Goal: Information Seeking & Learning: Learn about a topic

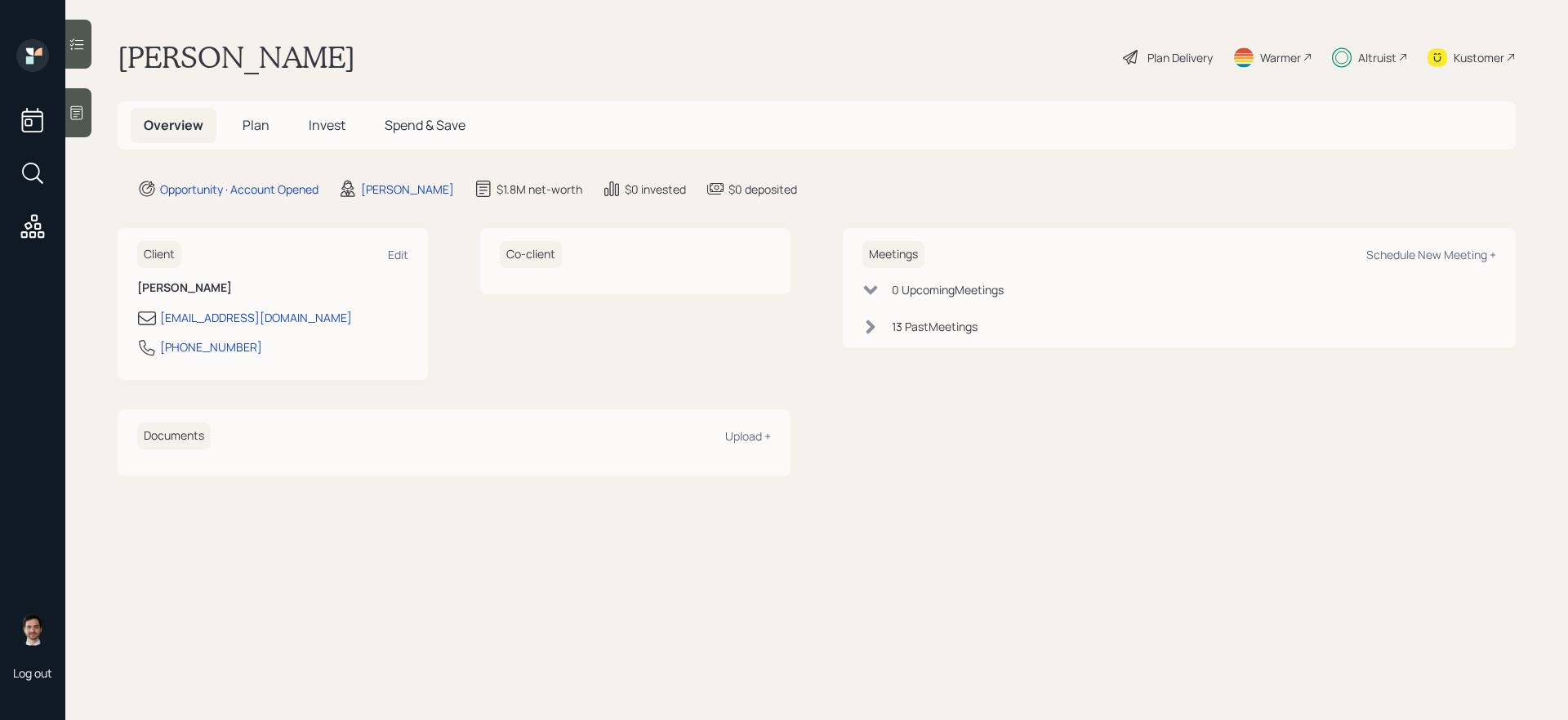
click at [323, 122] on span "Invest" at bounding box center [327, 125] width 37 height 18
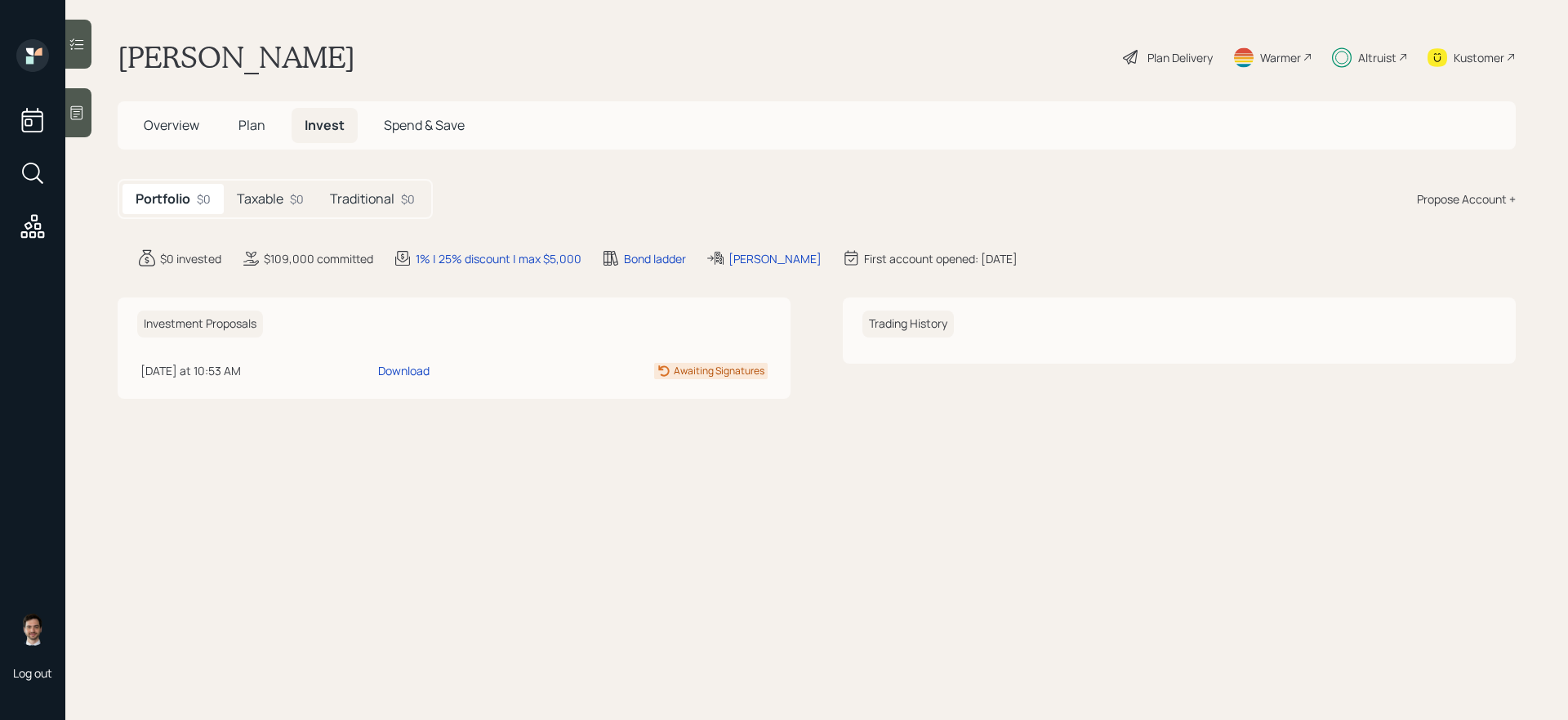
click at [282, 197] on h5 "Taxable" at bounding box center [259, 199] width 46 height 16
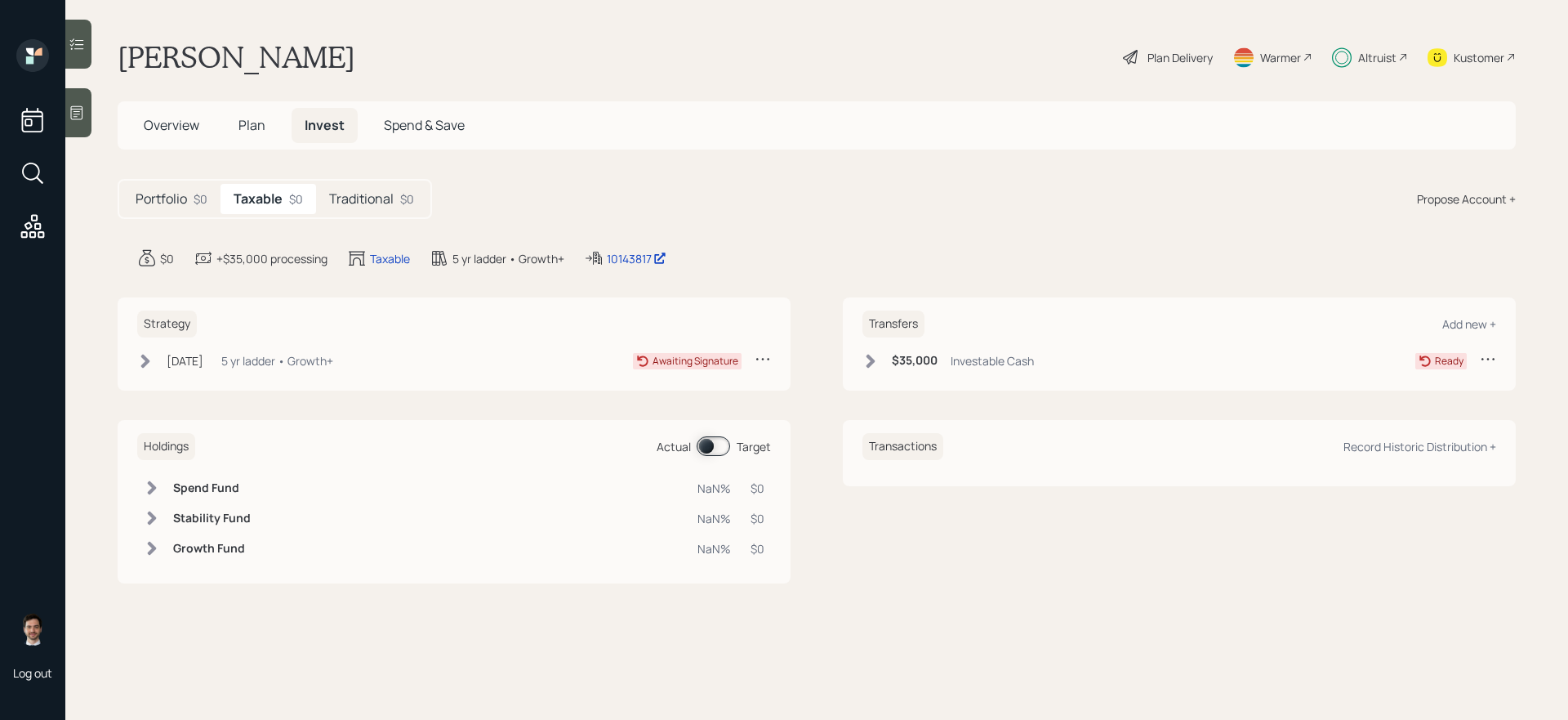
click at [376, 204] on h5 "Traditional" at bounding box center [361, 199] width 65 height 16
click at [38, 168] on icon at bounding box center [31, 171] width 18 height 18
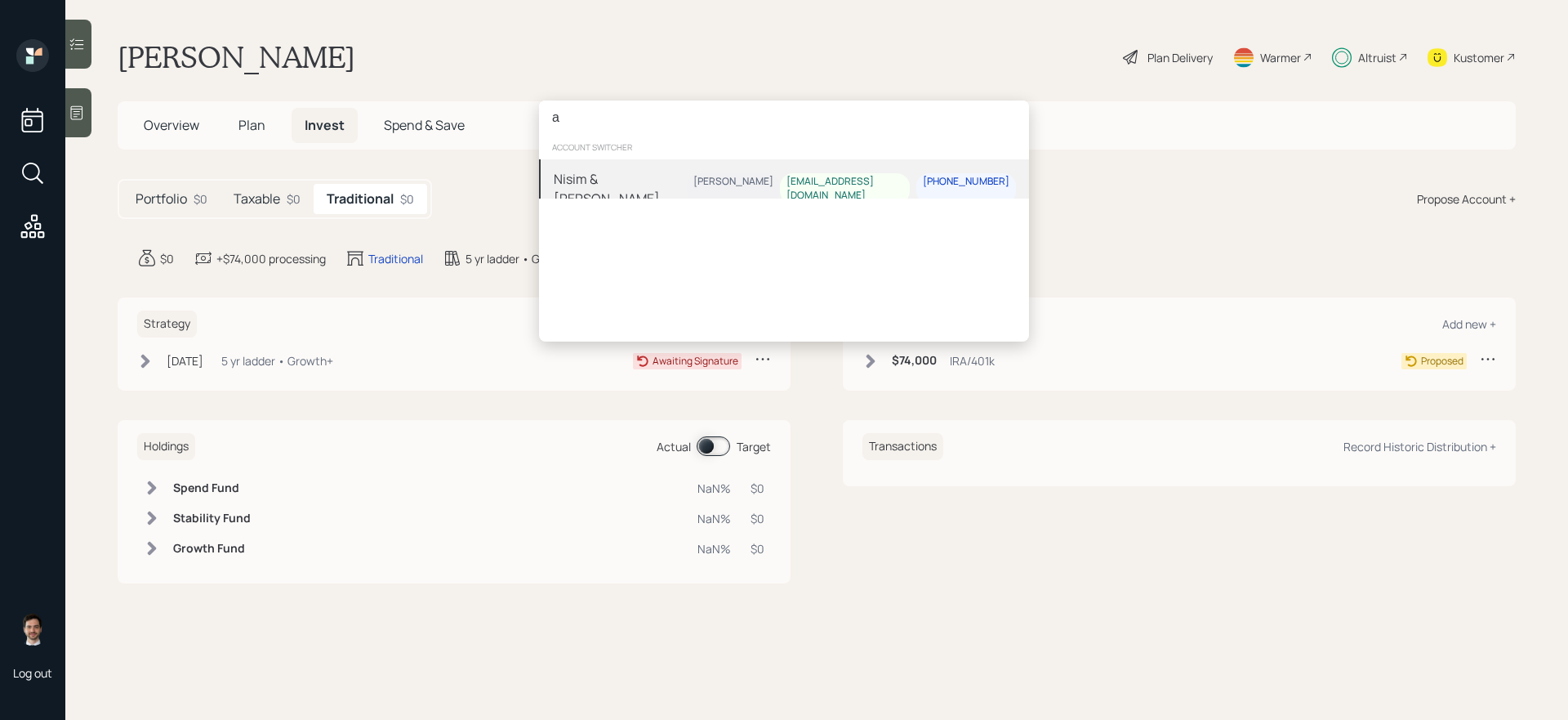
type input "ar"
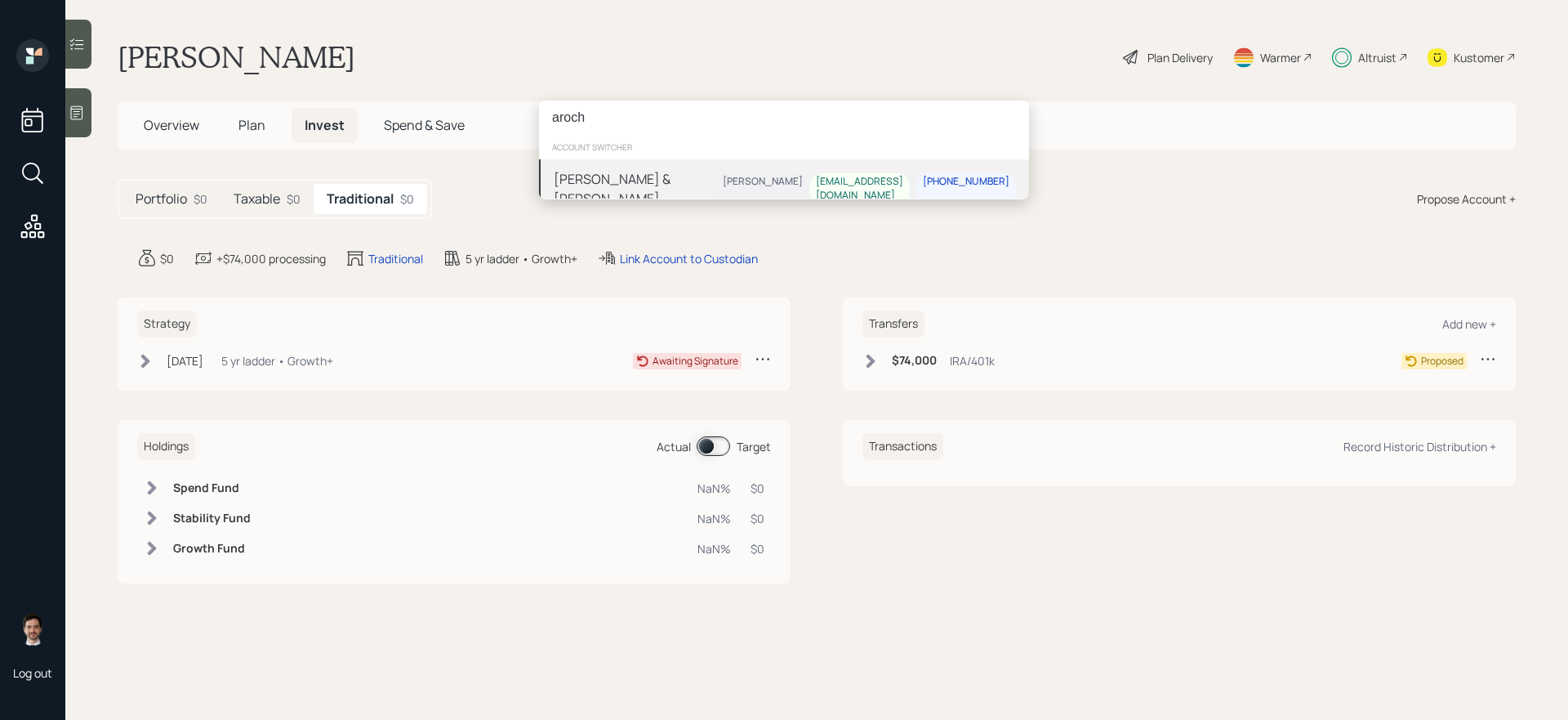
type input "aroch"
